Goal: Communication & Community: Answer question/provide support

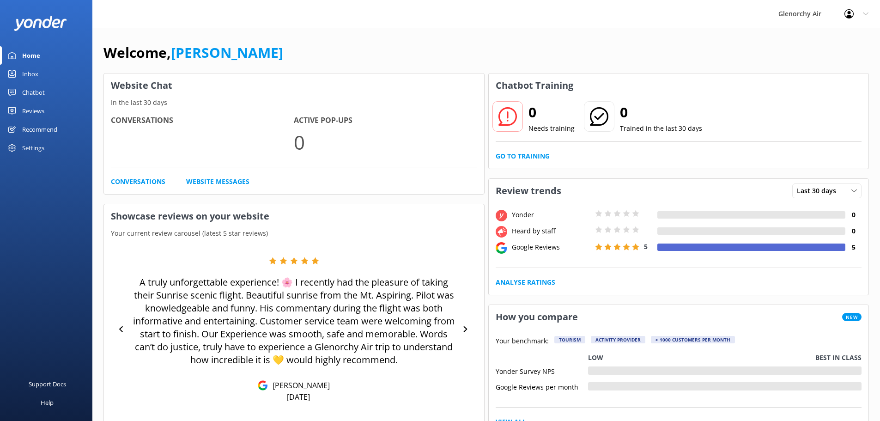
click at [36, 78] on div "Inbox" at bounding box center [30, 74] width 16 height 18
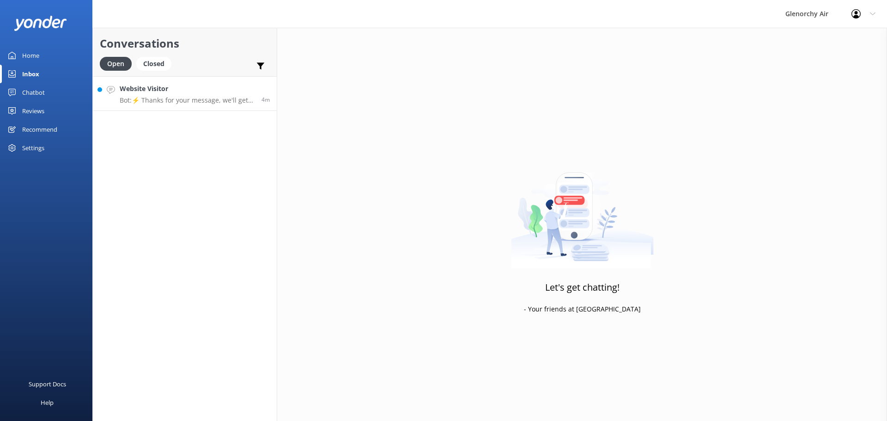
click at [139, 100] on p "Bot: ⚡ Thanks for your message, we'll get back to you as soon as we can. You're…" at bounding box center [187, 100] width 135 height 8
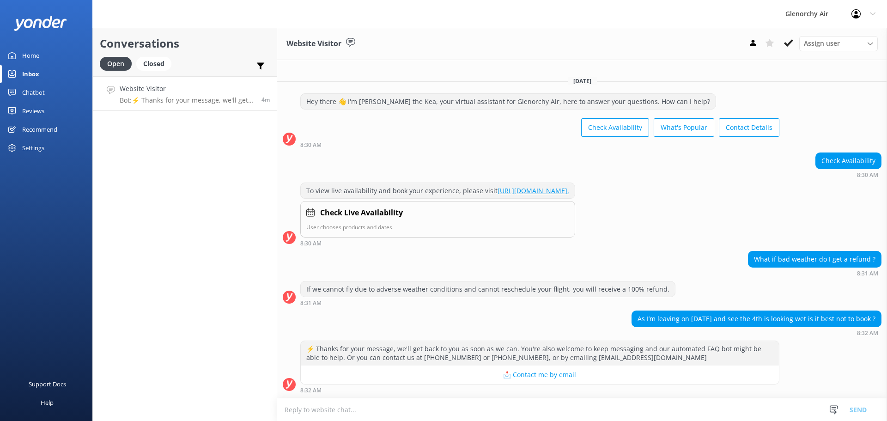
click at [190, 101] on p "Bot: ⚡ Thanks for your message, we'll get back to you as soon as we can. You're…" at bounding box center [187, 100] width 135 height 8
click at [708, 415] on textarea at bounding box center [582, 409] width 610 height 23
type textarea "I"
type textarea "a"
type textarea "H"
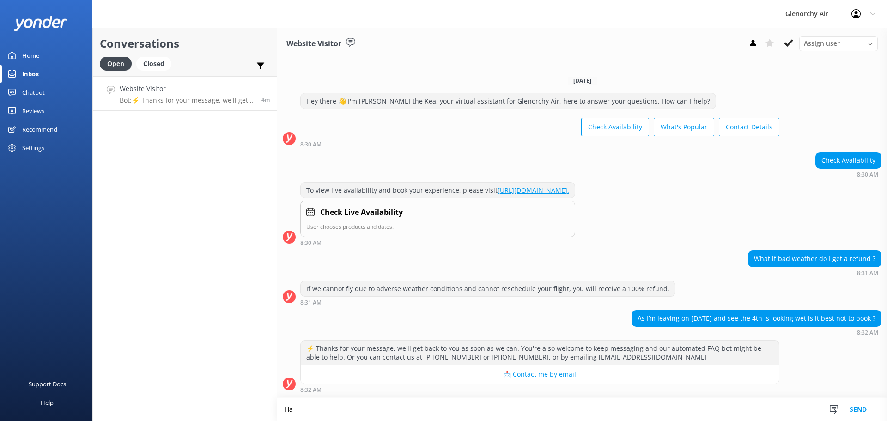
type textarea "H"
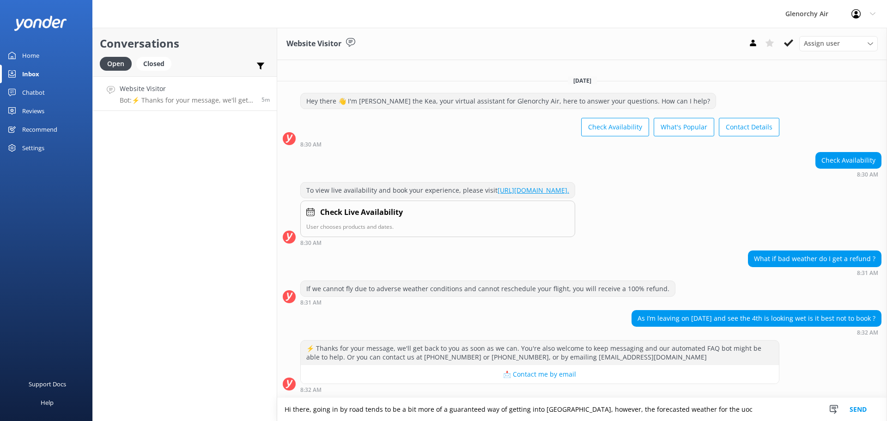
click at [731, 414] on textarea "Hi there, going in by road tends to be a bit more of a guaranteed way of gettin…" at bounding box center [582, 409] width 610 height 23
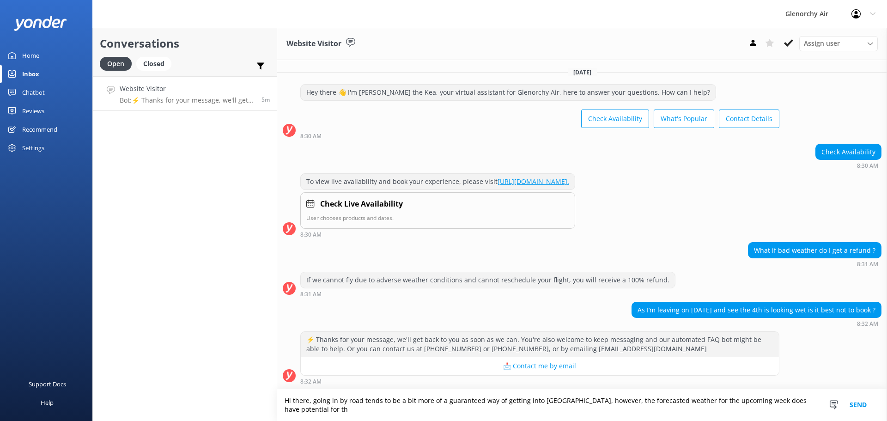
scroll to position [0, 0]
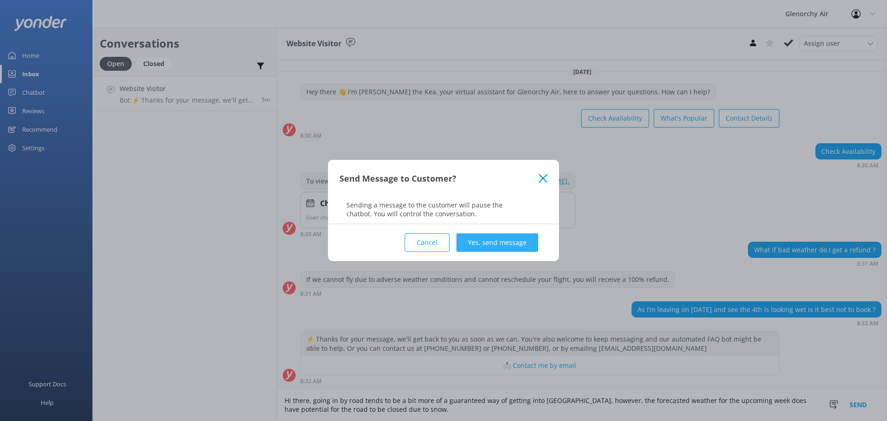
type textarea "Hi there, going in by road tends to be a bit more of a guaranteed way of gettin…"
click at [518, 246] on button "Yes, send message" at bounding box center [497, 242] width 82 height 18
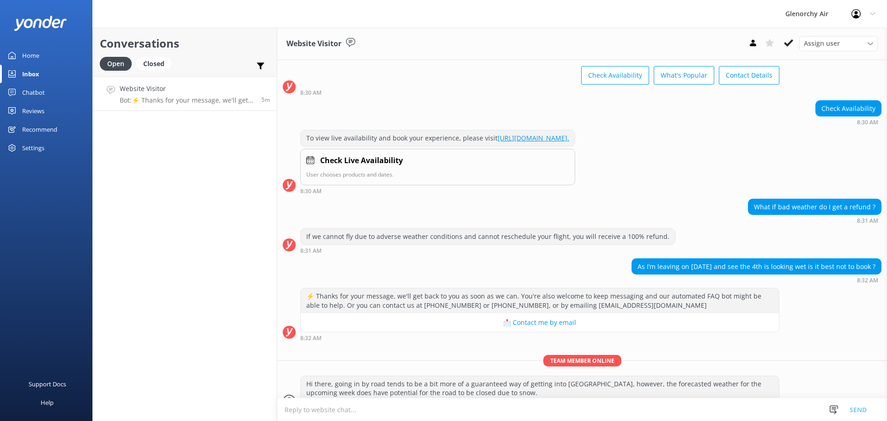
scroll to position [60, 0]
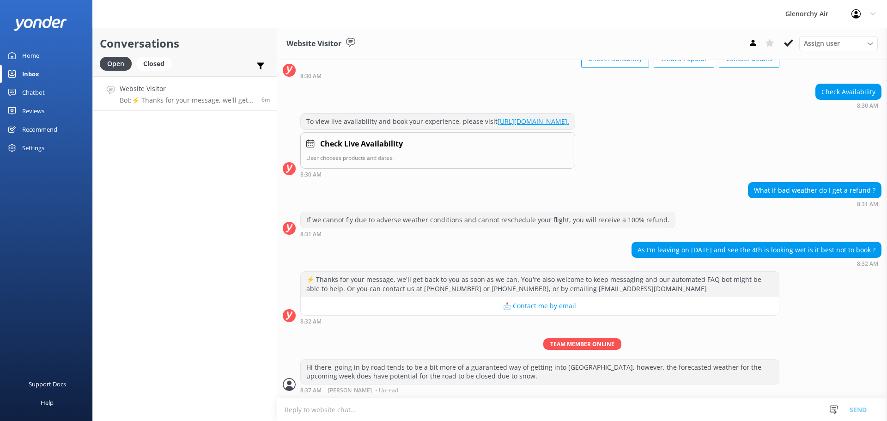
click at [314, 408] on textarea at bounding box center [582, 409] width 610 height 23
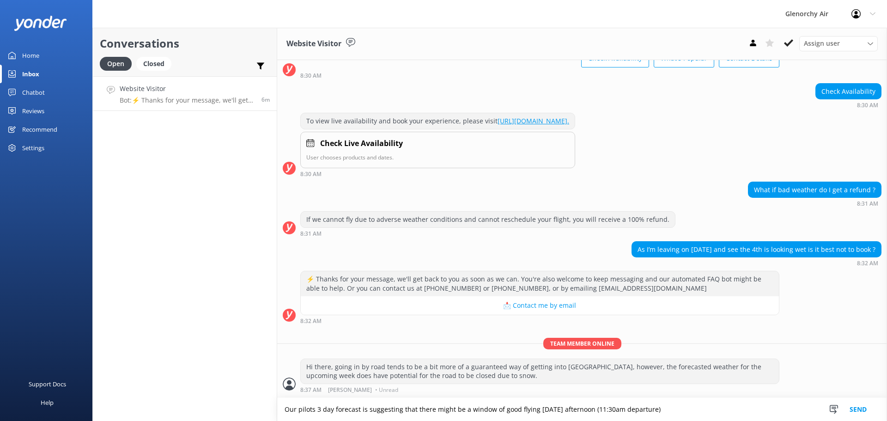
type textarea "Our pilots 3 day forecast is suggesting that there might be a window of good fl…"
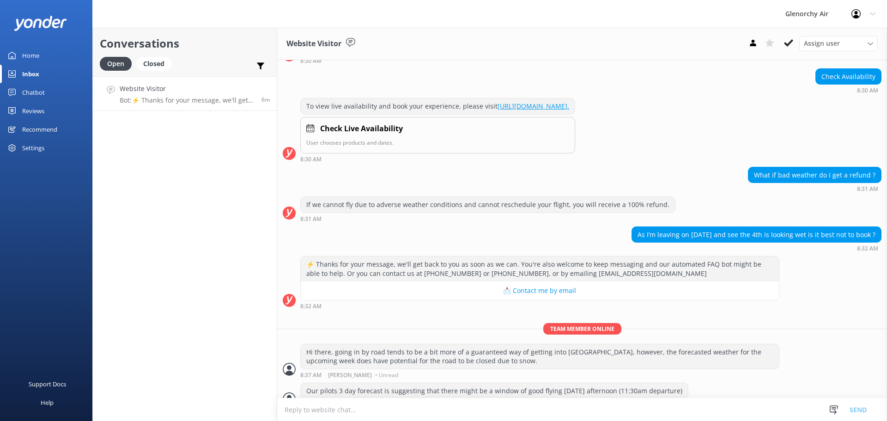
scroll to position [90, 0]
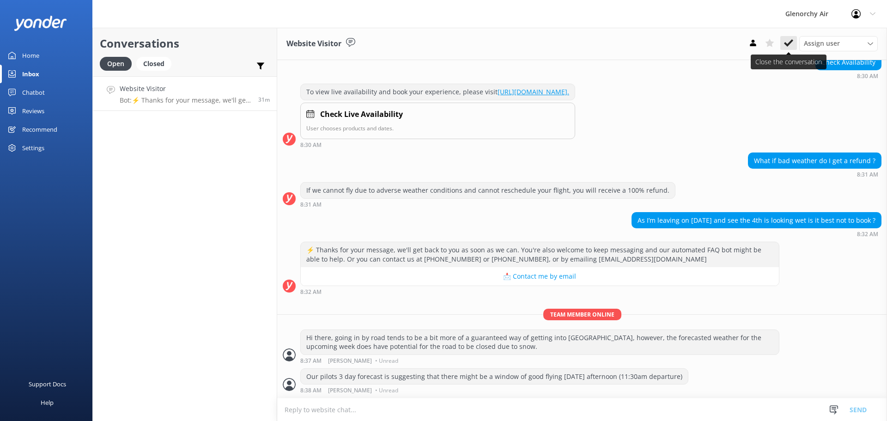
click at [791, 44] on button at bounding box center [788, 43] width 17 height 14
